Goal: Information Seeking & Learning: Learn about a topic

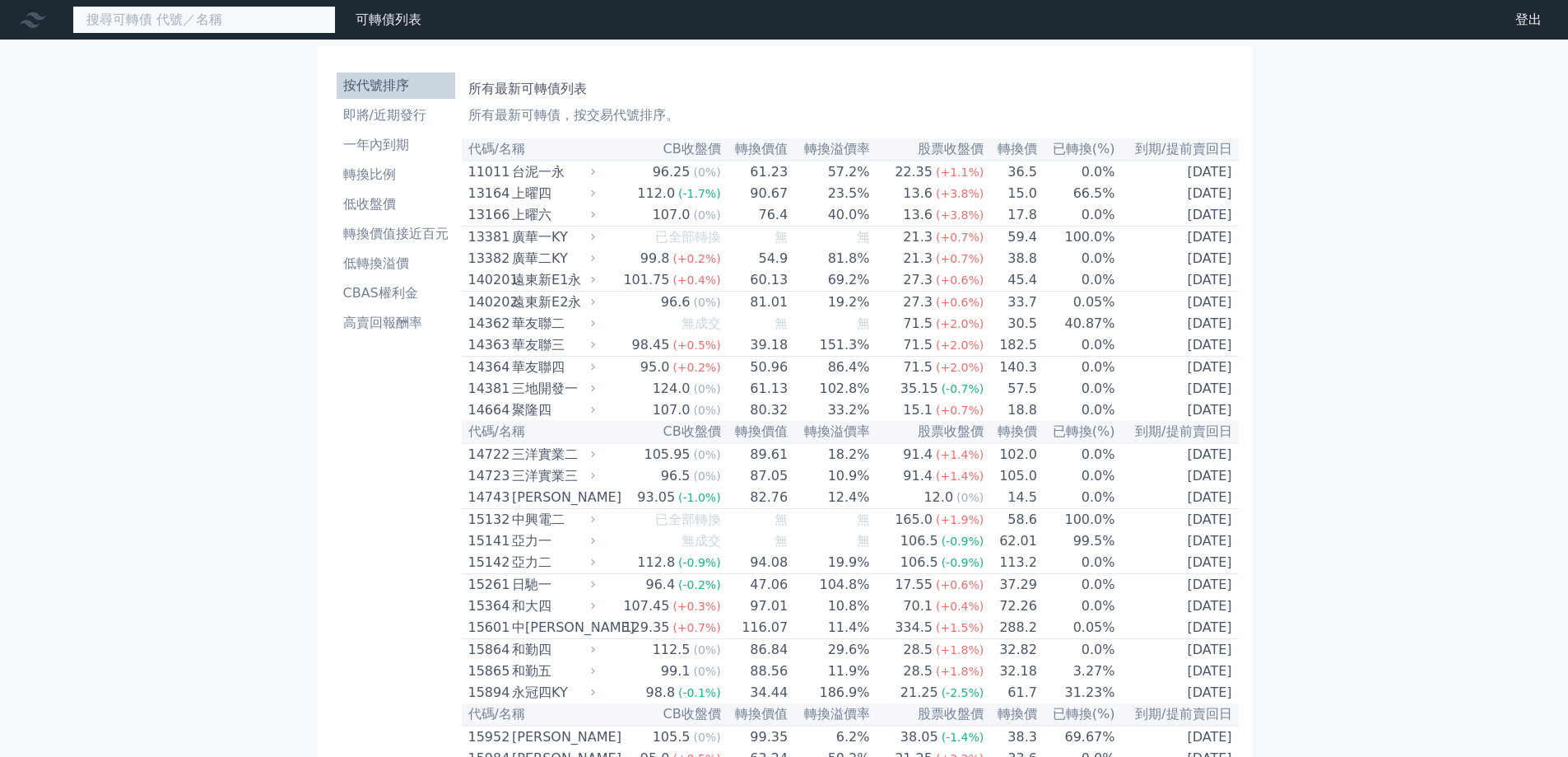
click at [241, 26] on input at bounding box center [204, 19] width 263 height 28
click at [243, 19] on input "8028" at bounding box center [204, 19] width 263 height 28
type input "802"
click at [241, 17] on input at bounding box center [204, 19] width 263 height 28
type input "802"
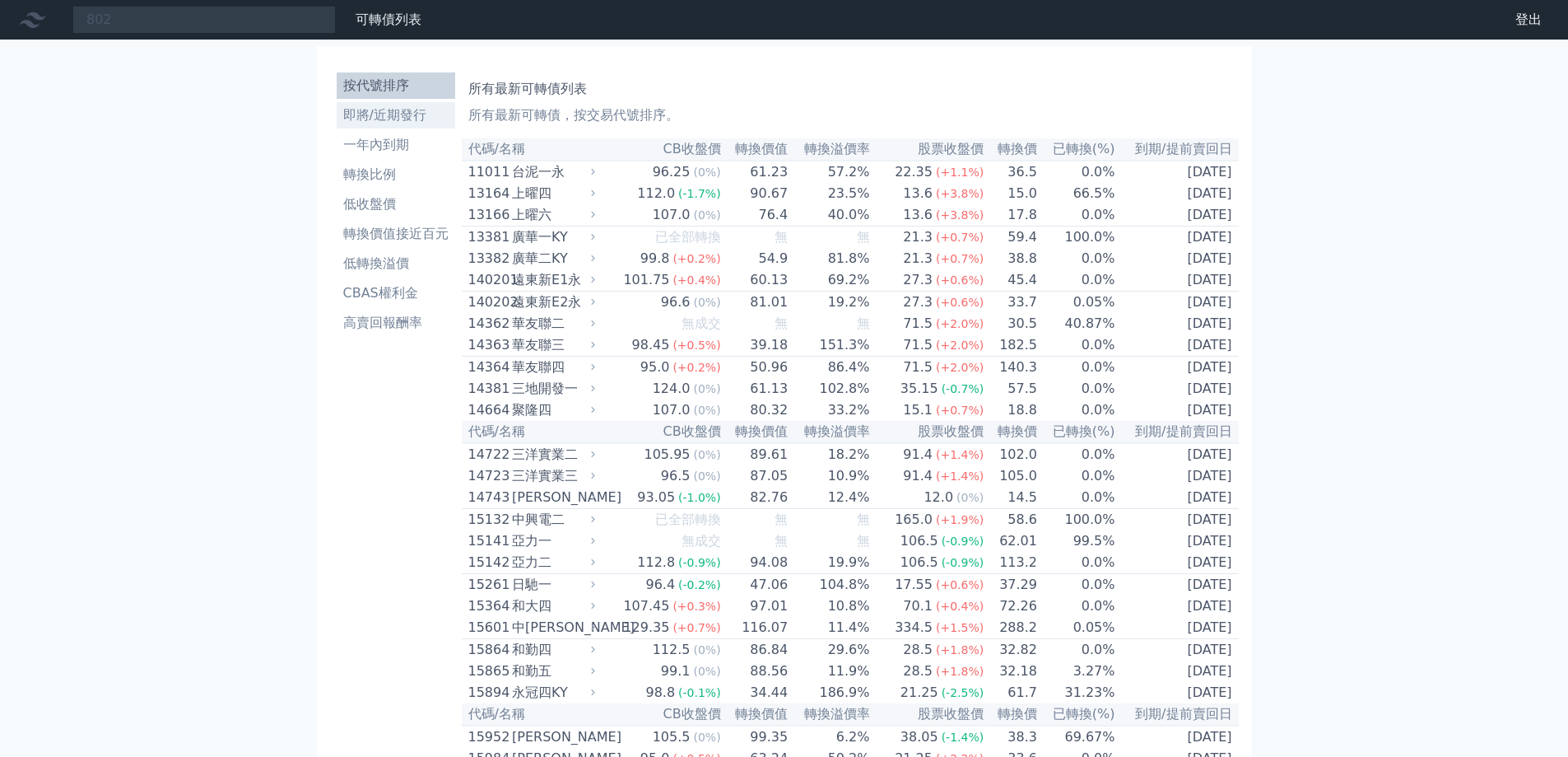
click at [366, 116] on li "即將/近期發行" at bounding box center [396, 115] width 118 height 19
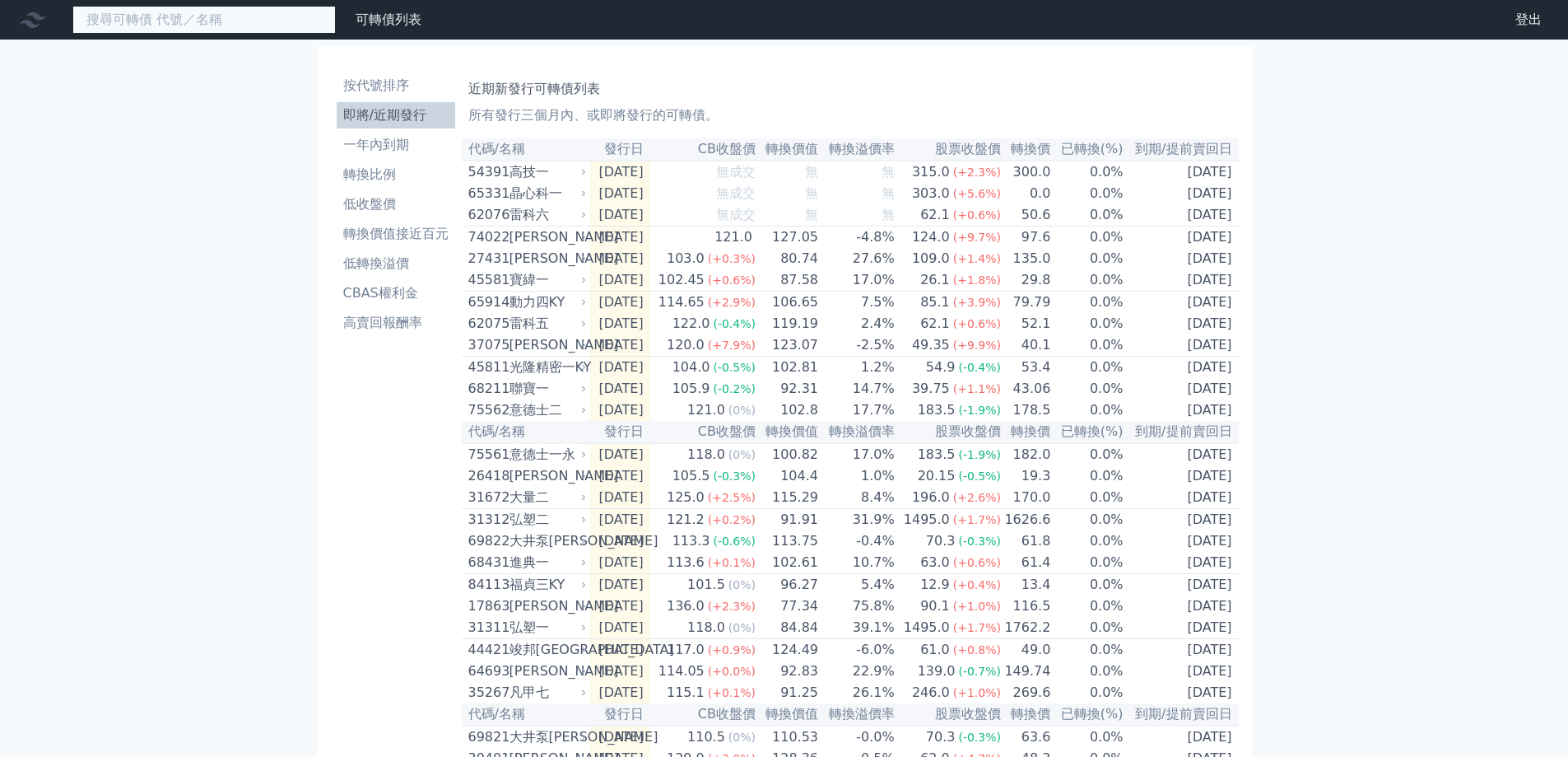
click at [241, 19] on input at bounding box center [204, 19] width 263 height 28
type input "8"
type input "1"
type input "1560"
click at [210, 20] on input at bounding box center [204, 19] width 263 height 28
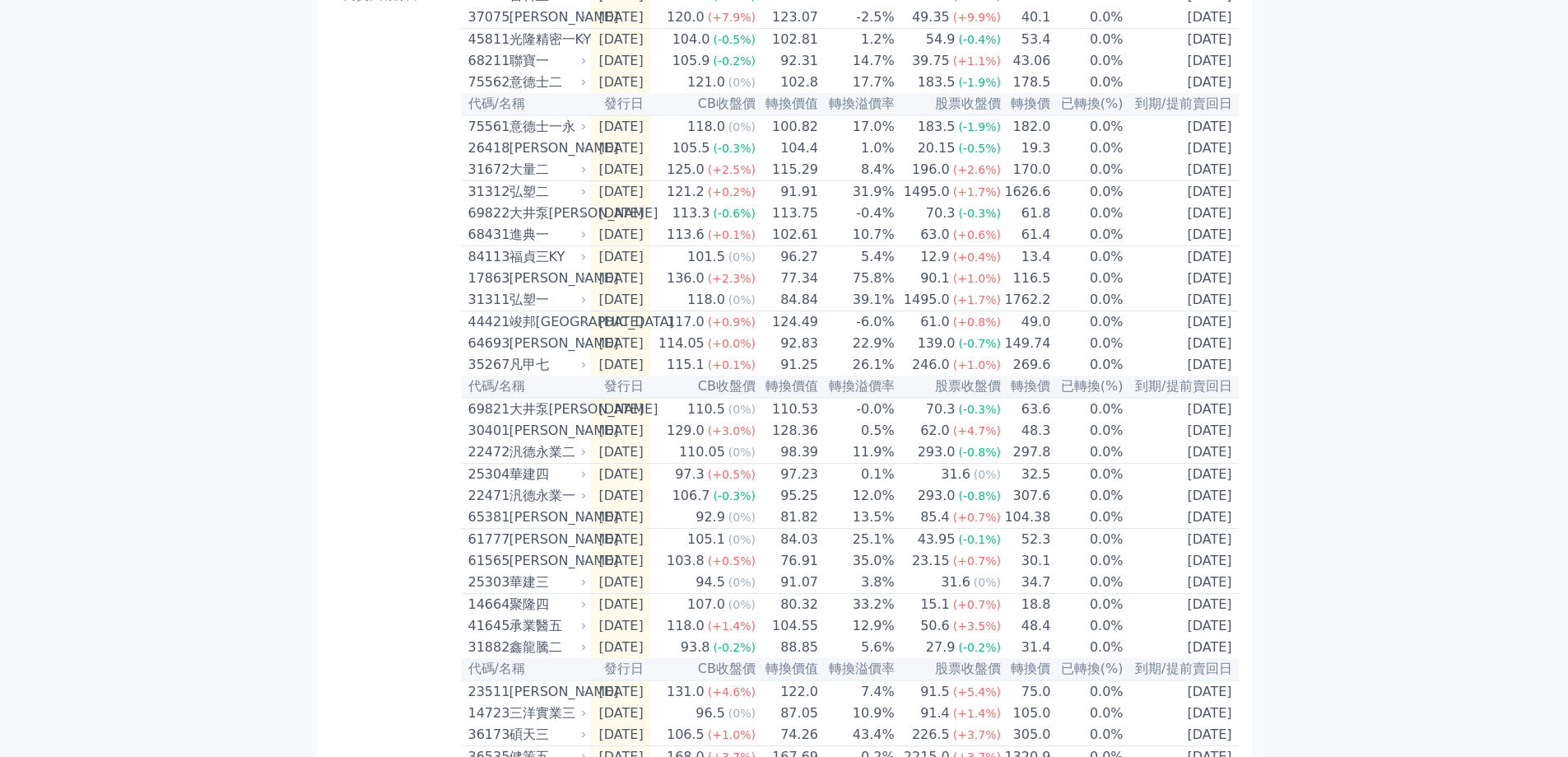
scroll to position [329, 0]
type input "1560"
click at [704, 200] on div "121.2" at bounding box center [686, 190] width 45 height 19
click at [611, 202] on td "[DATE]" at bounding box center [620, 191] width 60 height 22
click at [526, 200] on div "弘塑二" at bounding box center [547, 190] width 74 height 19
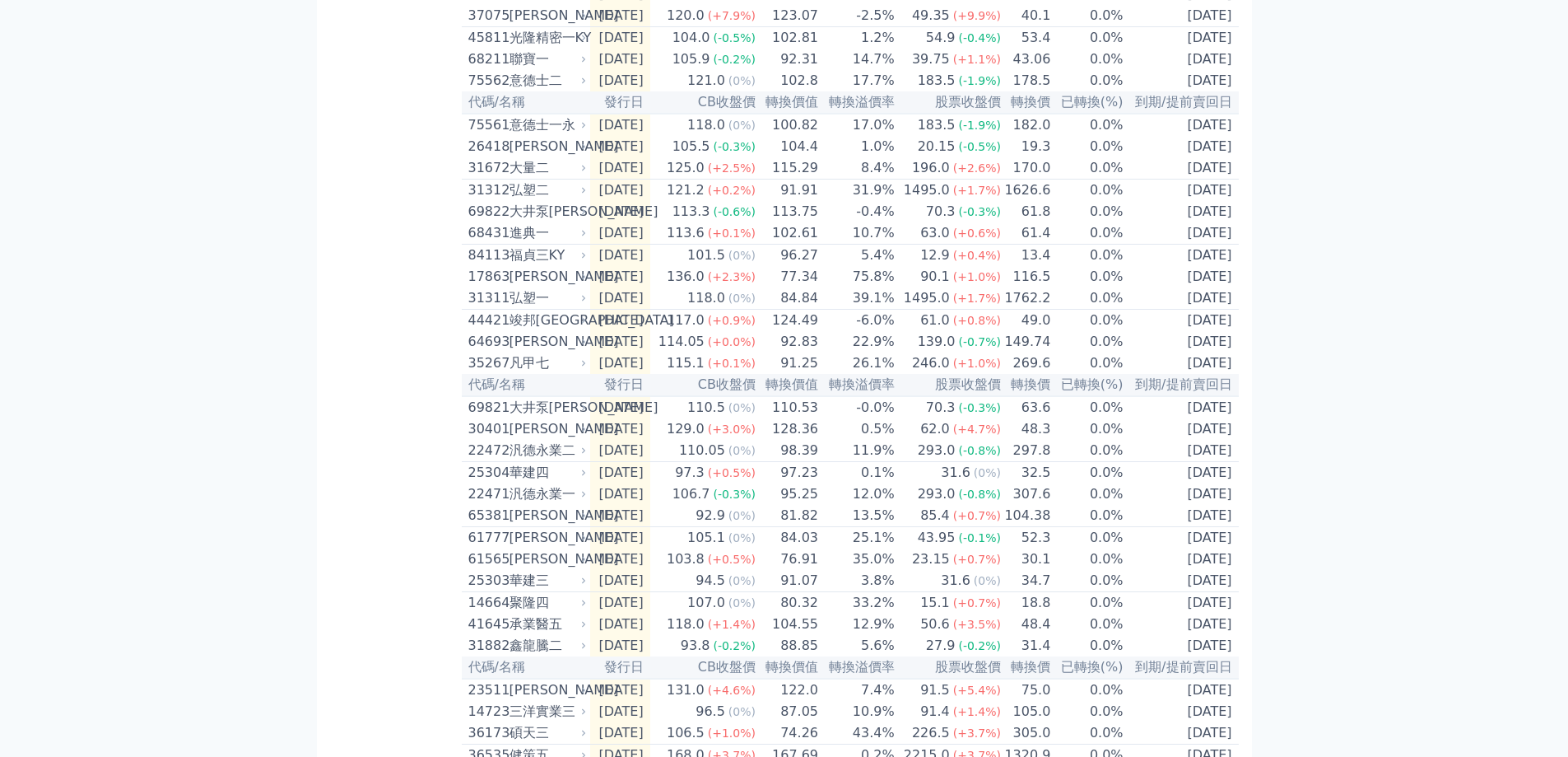
click at [527, 200] on div "弘塑二" at bounding box center [547, 190] width 74 height 19
drag, startPoint x: 526, startPoint y: 220, endPoint x: 608, endPoint y: 210, distance: 82.6
click at [528, 200] on div "弘塑二" at bounding box center [547, 190] width 74 height 19
drag, startPoint x: 609, startPoint y: 207, endPoint x: 595, endPoint y: 218, distance: 17.8
click at [606, 202] on td "[DATE]" at bounding box center [620, 191] width 60 height 22
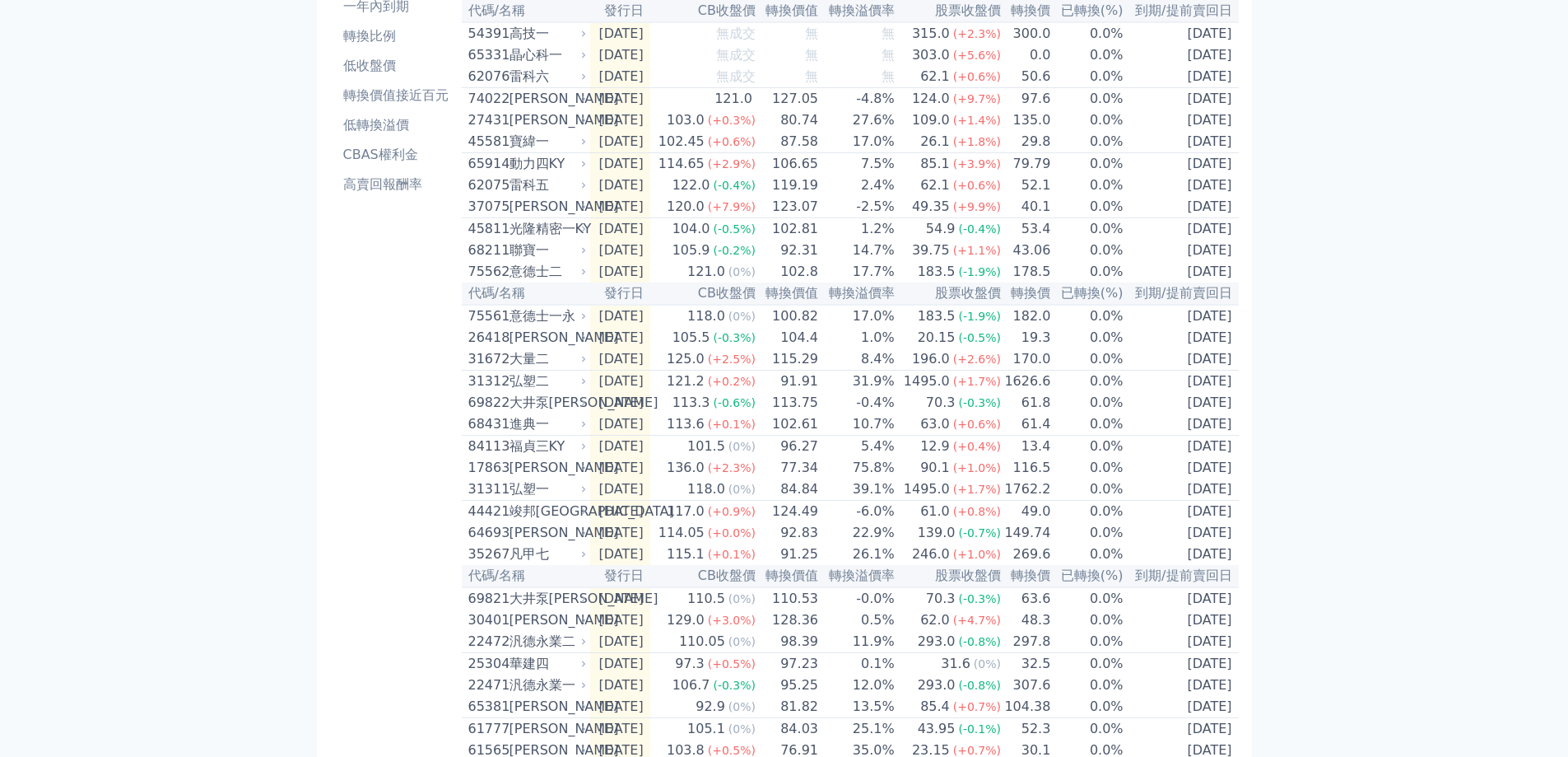
scroll to position [0, 0]
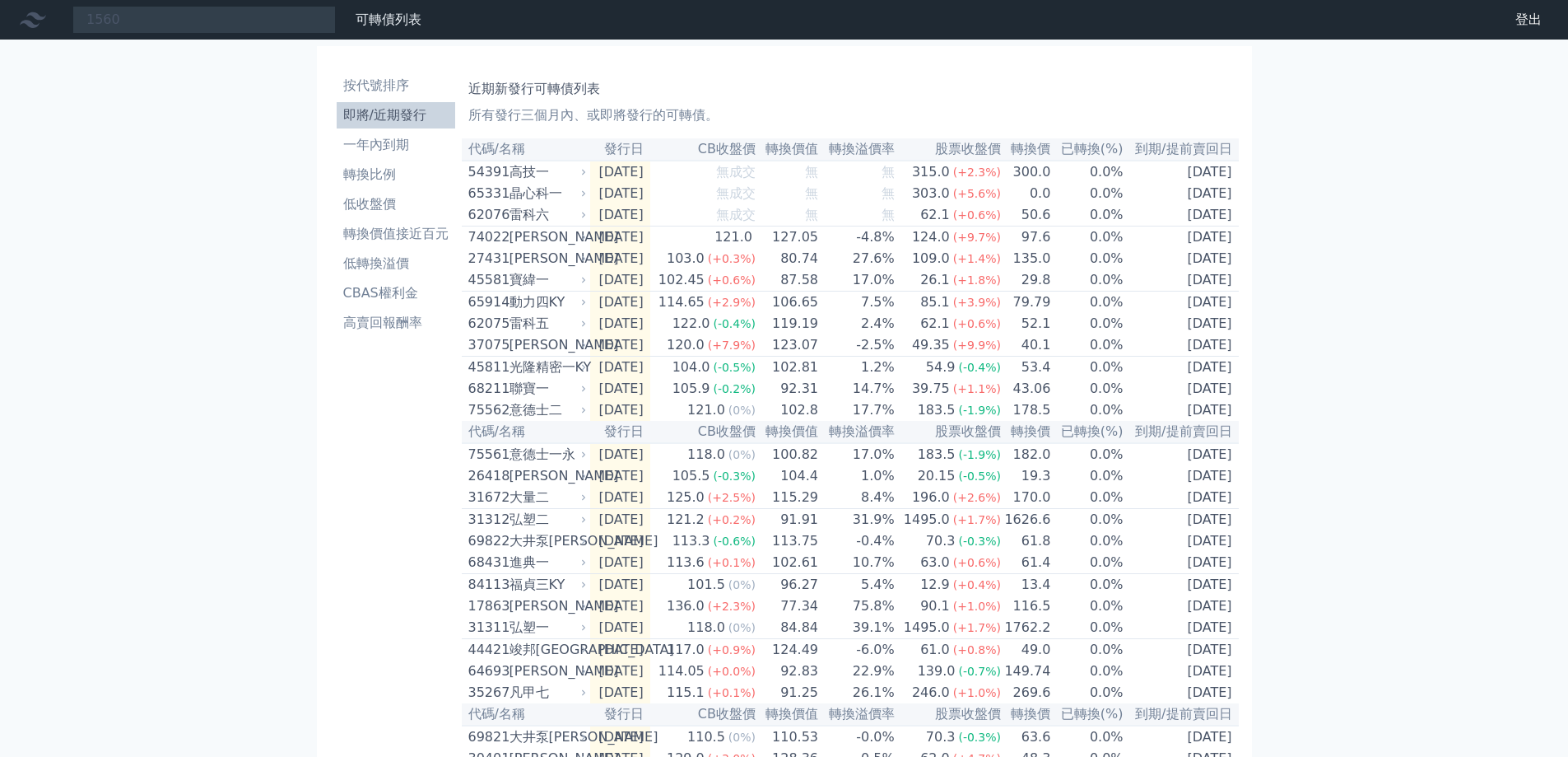
click at [410, 115] on li "即將/近期發行" at bounding box center [396, 115] width 118 height 19
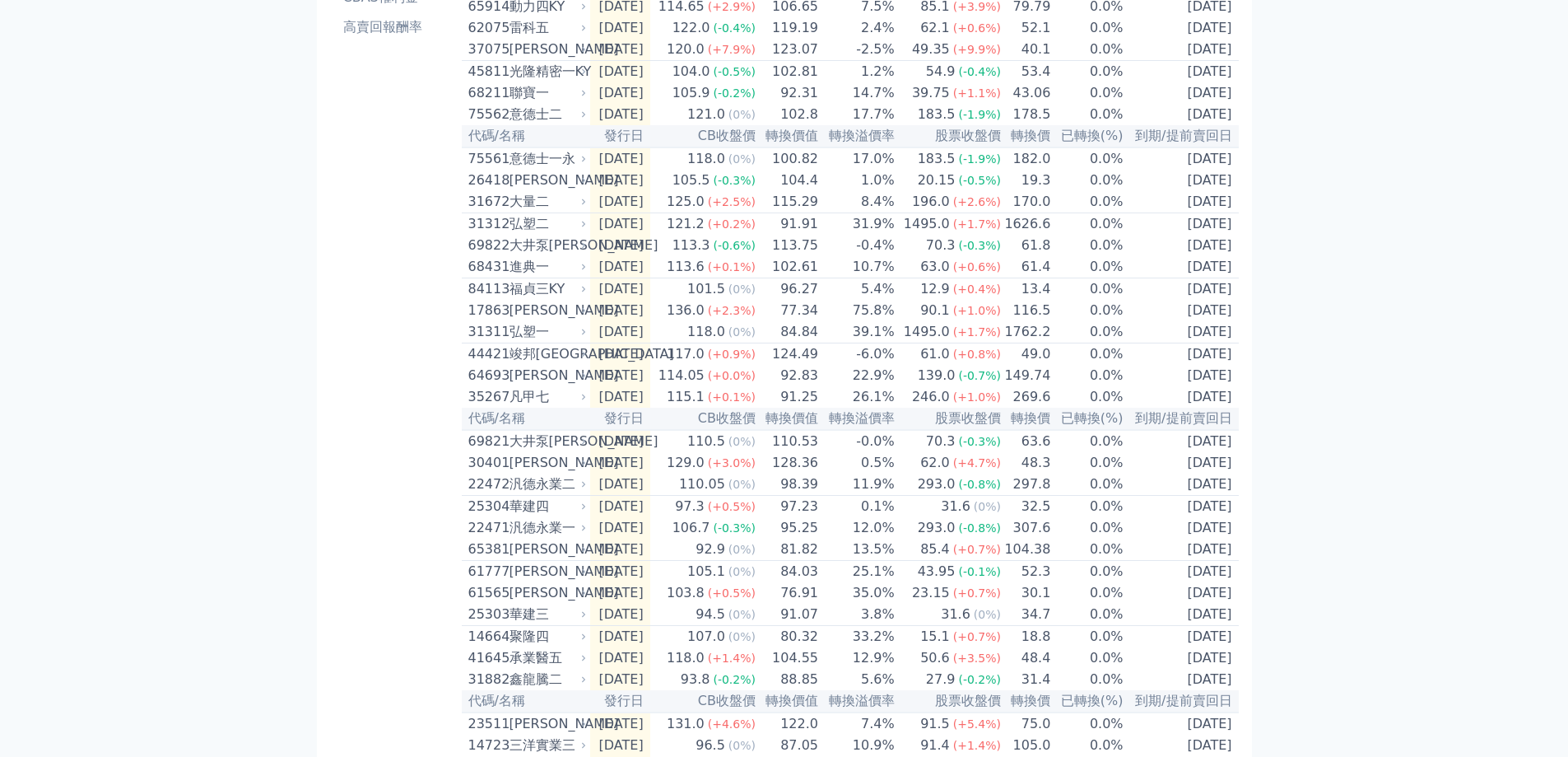
scroll to position [329, 0]
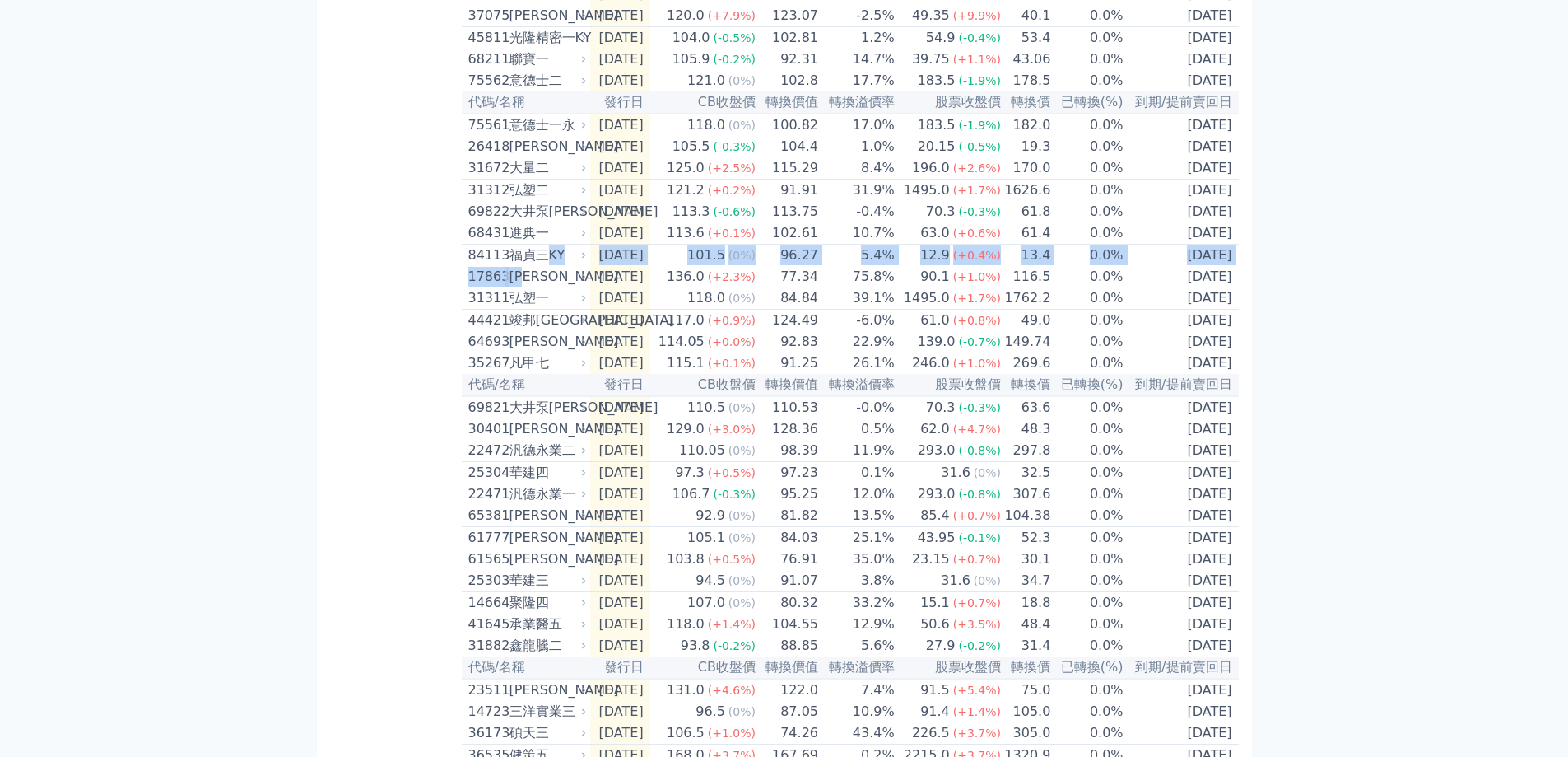
drag, startPoint x: 538, startPoint y: 313, endPoint x: 551, endPoint y: 278, distance: 37.3
click at [551, 278] on table "代碼/名稱 發行日 CB收盤價 轉換價值 轉換溢價率 股票收盤價 轉換價 已轉換(%) 到期/提前賣回日 54391 高技一 [DATE] 無成交 無 無 3…" at bounding box center [850, 298] width 777 height 978
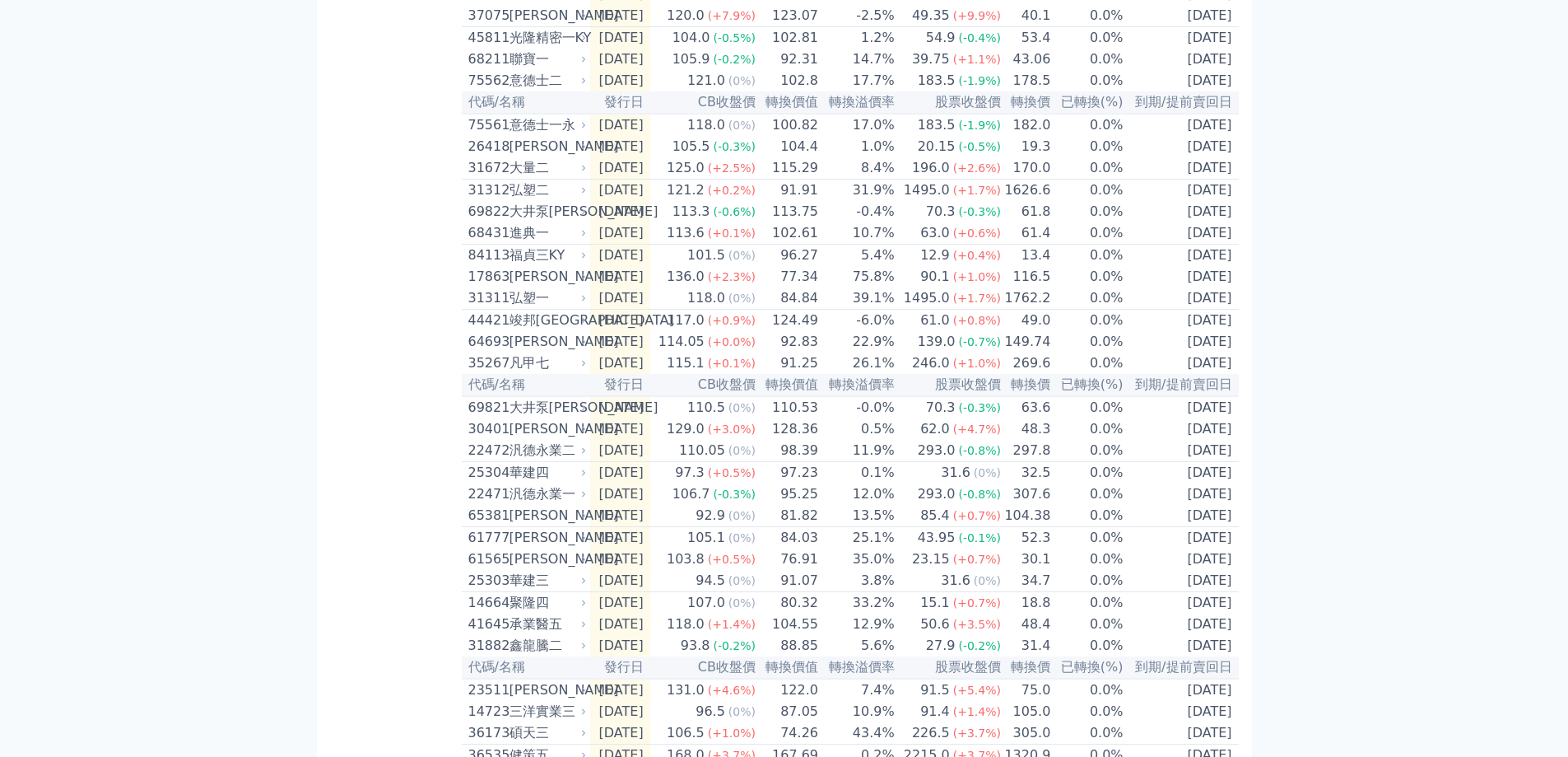
click at [570, 308] on div "弘塑一" at bounding box center [547, 297] width 74 height 19
click at [629, 310] on td "[DATE]" at bounding box center [620, 298] width 60 height 22
click at [593, 310] on td "2025-07-30" at bounding box center [620, 298] width 60 height 22
drag, startPoint x: 574, startPoint y: 333, endPoint x: 555, endPoint y: 331, distance: 19.1
click at [570, 308] on div "31311 弘塑一" at bounding box center [529, 297] width 121 height 19
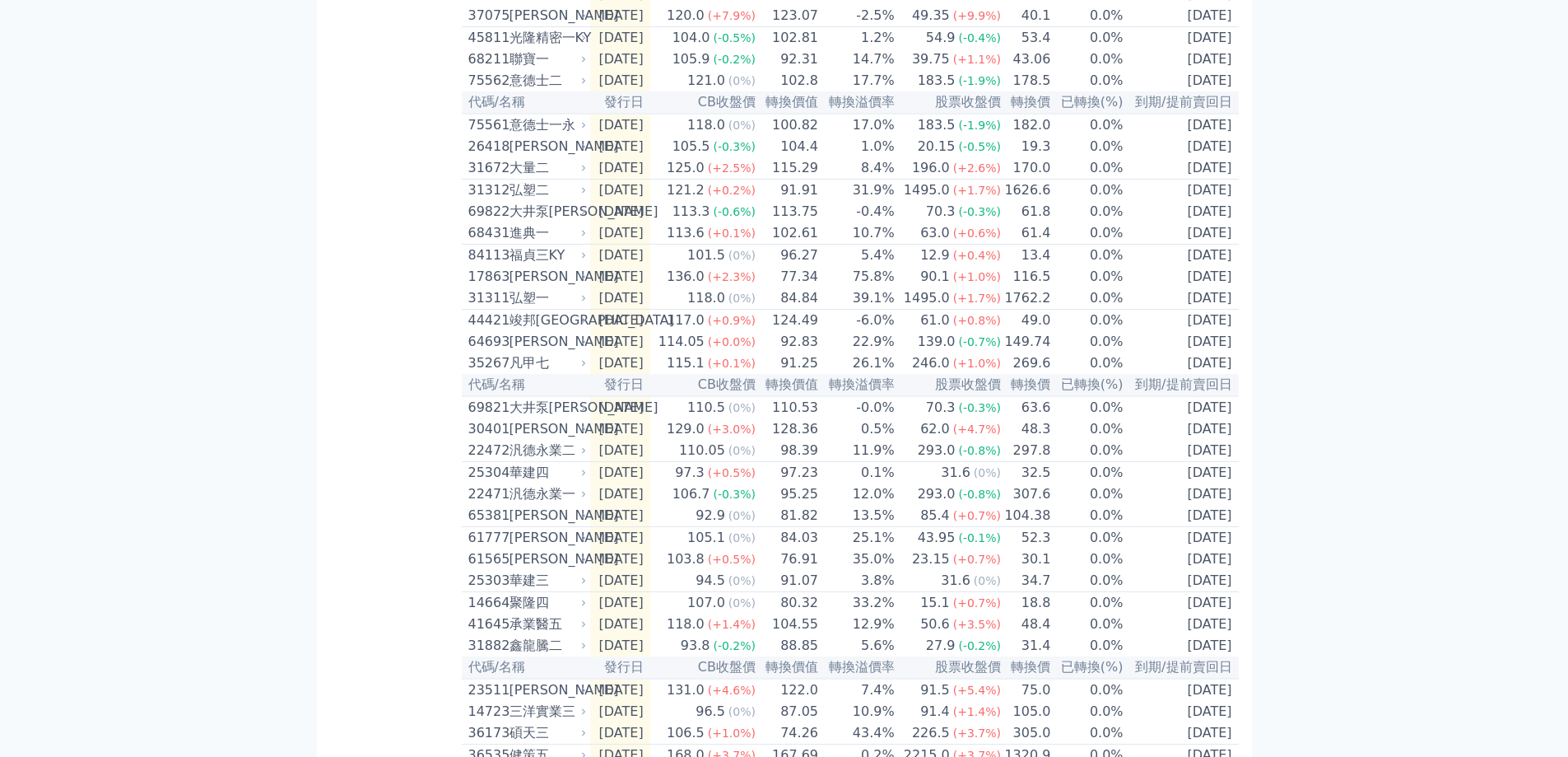
click at [554, 308] on div "弘塑一" at bounding box center [547, 297] width 74 height 19
click at [553, 308] on div "弘塑一" at bounding box center [547, 297] width 74 height 19
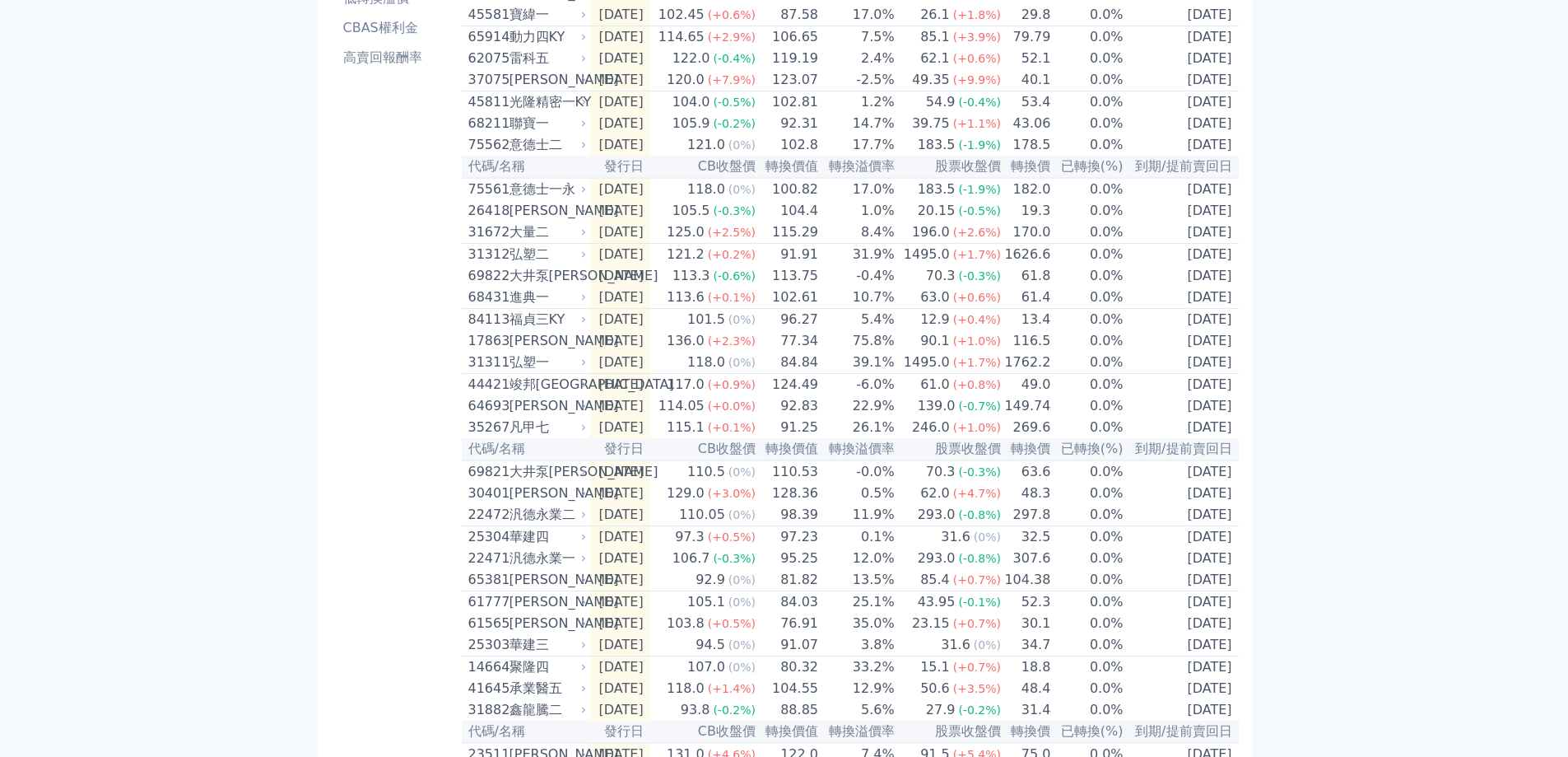
scroll to position [0, 0]
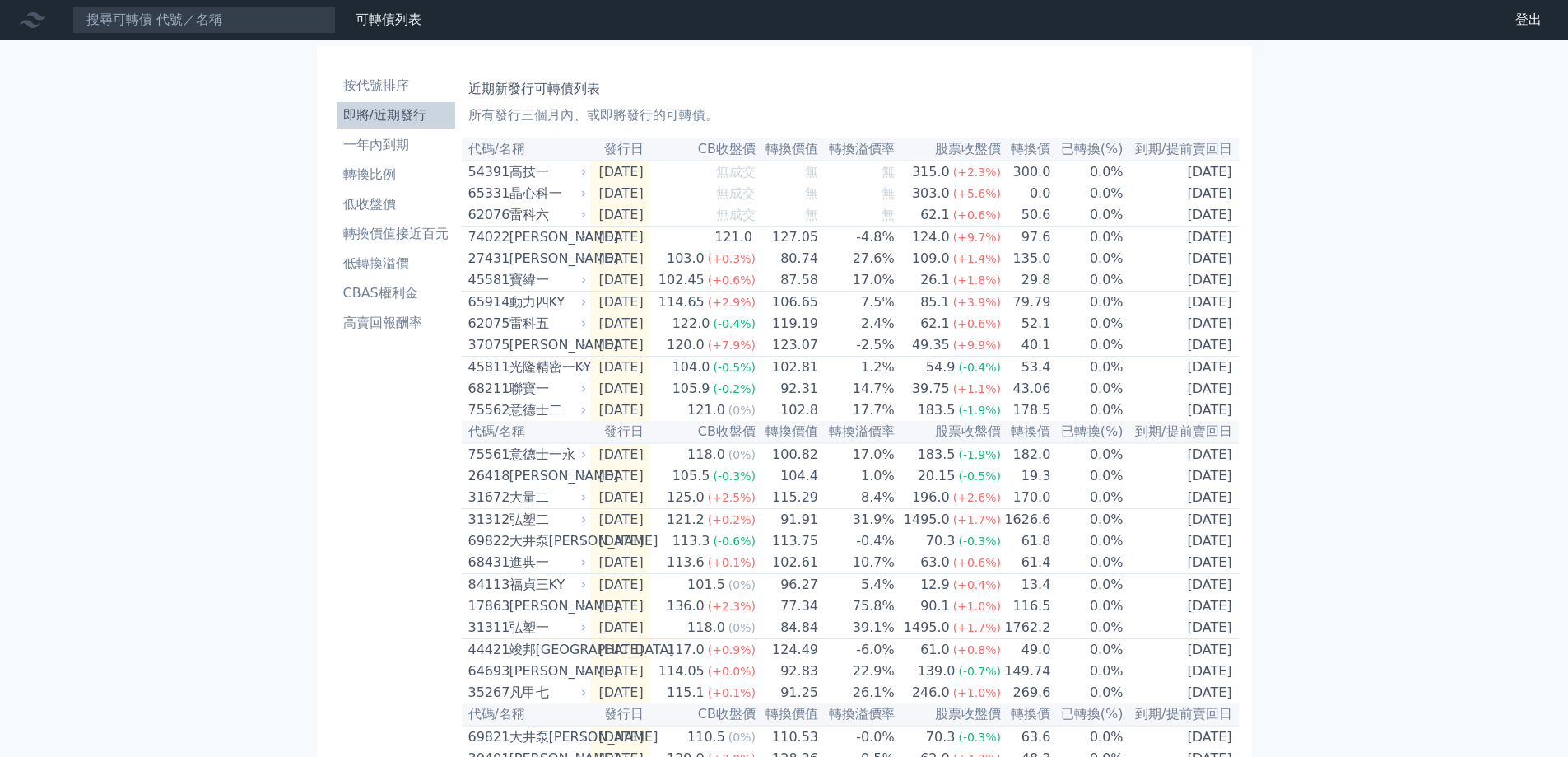
click at [531, 220] on div "雷科六" at bounding box center [547, 215] width 74 height 19
click at [392, 152] on li "一年內到期" at bounding box center [396, 144] width 118 height 19
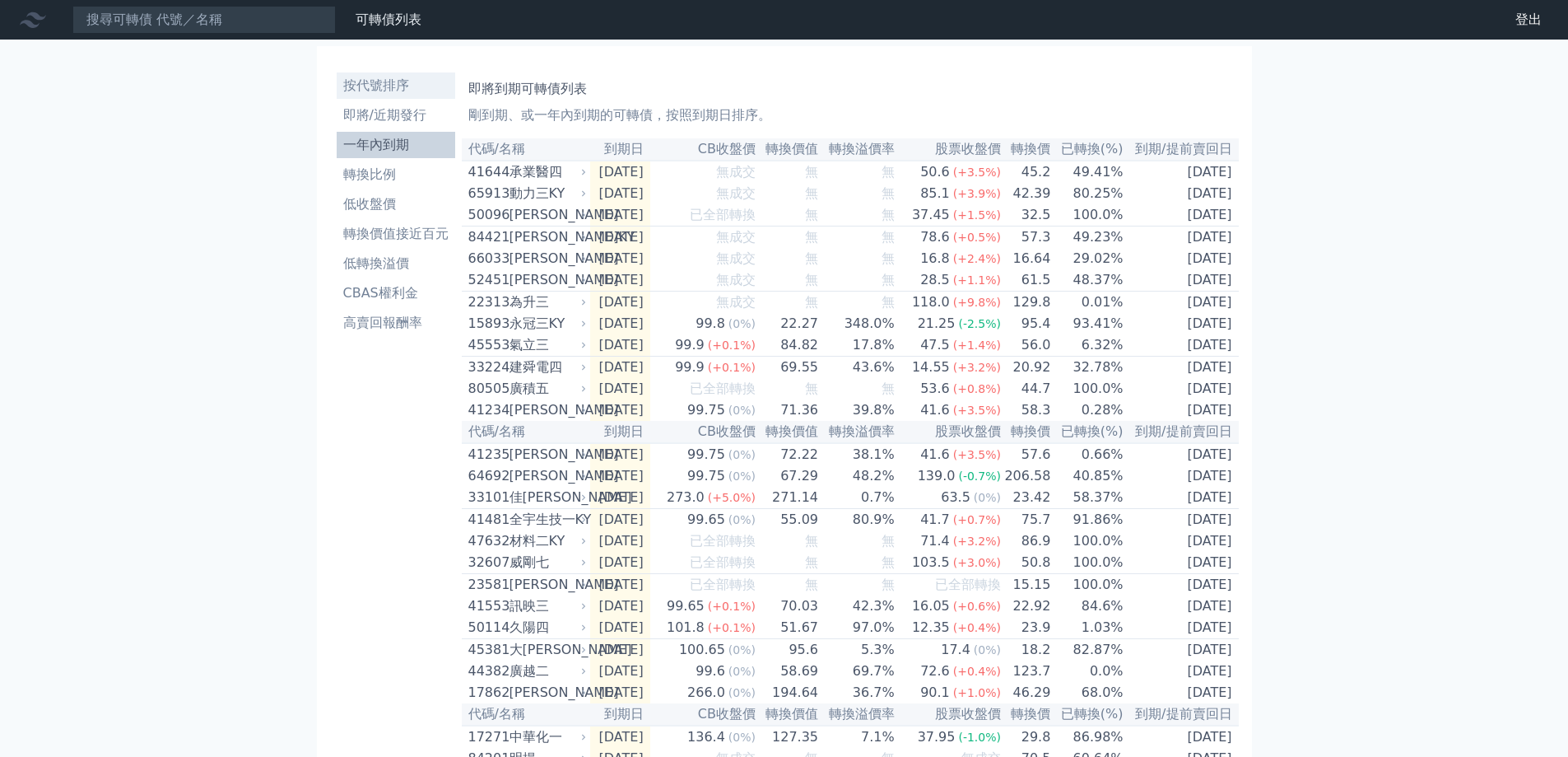
click at [383, 87] on li "按代號排序" at bounding box center [396, 85] width 118 height 19
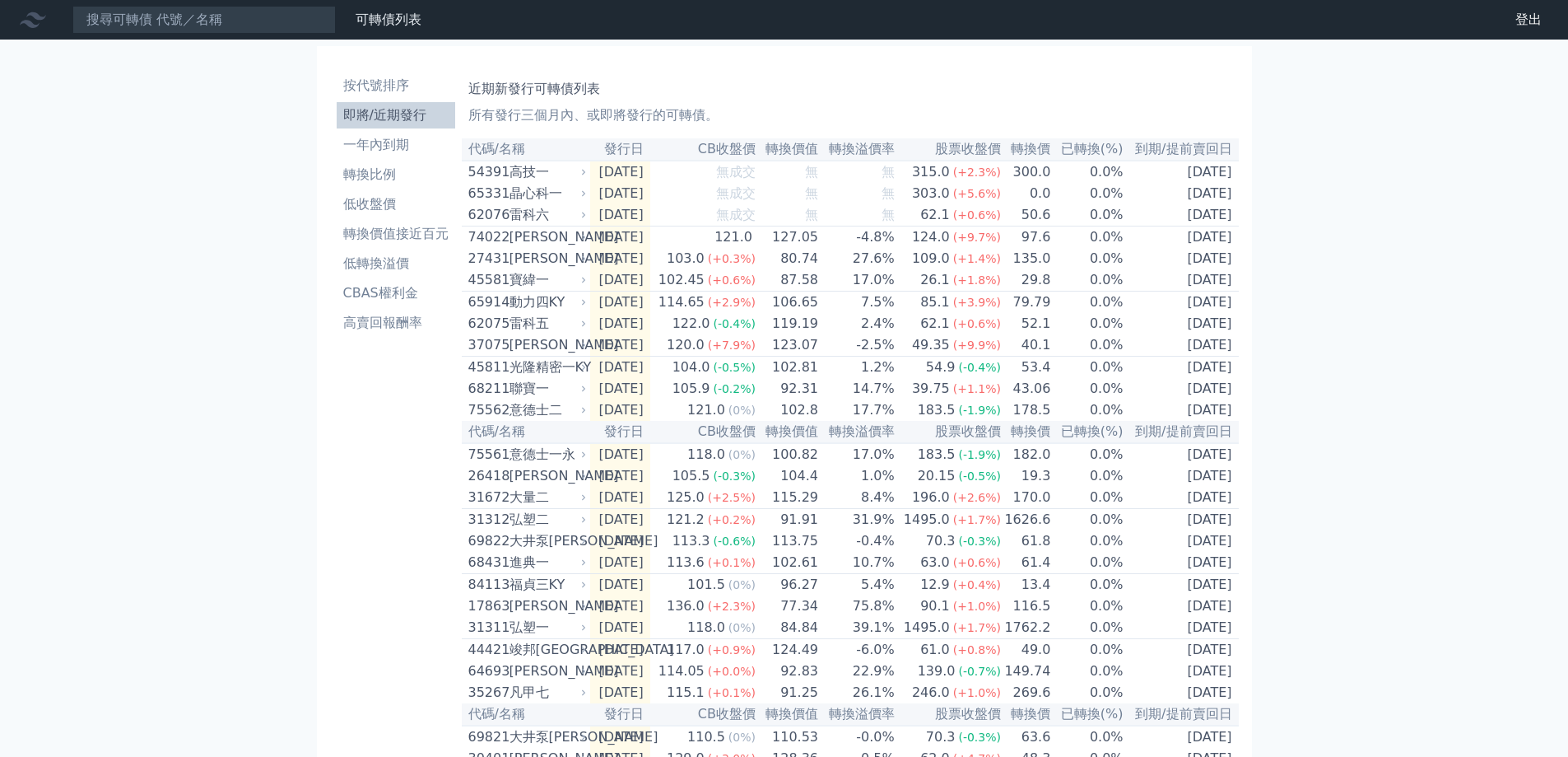
drag, startPoint x: 601, startPoint y: 185, endPoint x: 593, endPoint y: 181, distance: 8.9
click at [594, 181] on td "[DATE]" at bounding box center [620, 172] width 60 height 22
click at [583, 173] on icon at bounding box center [583, 172] width 10 height 10
click at [585, 176] on icon at bounding box center [583, 172] width 10 height 10
click at [585, 176] on icon at bounding box center [583, 172] width 3 height 6
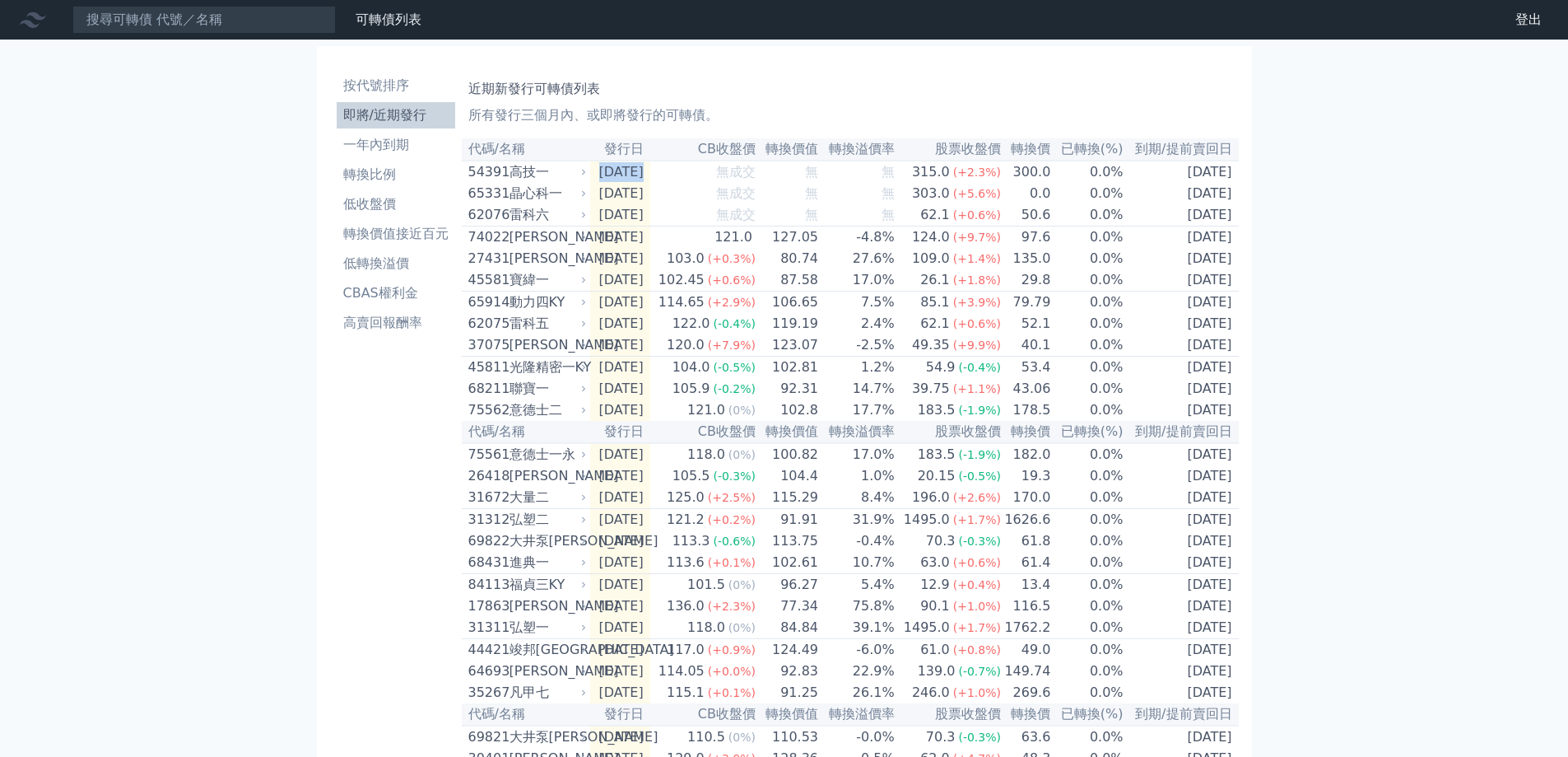
click at [585, 176] on icon at bounding box center [583, 172] width 3 height 6
click at [580, 177] on icon at bounding box center [583, 172] width 10 height 10
click at [587, 214] on div "62076 雷科六" at bounding box center [529, 215] width 121 height 19
